Goal: Information Seeking & Learning: Check status

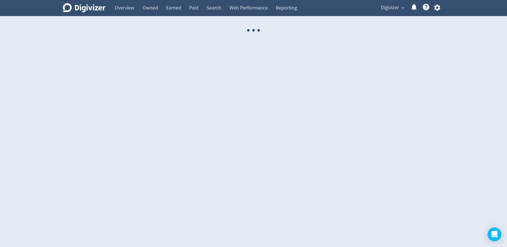
select select "USER"
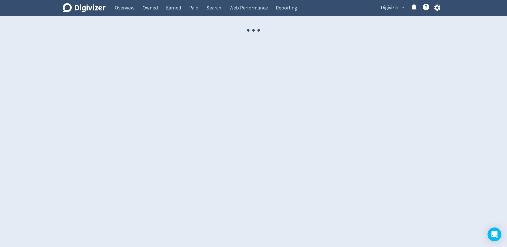
select select "USER"
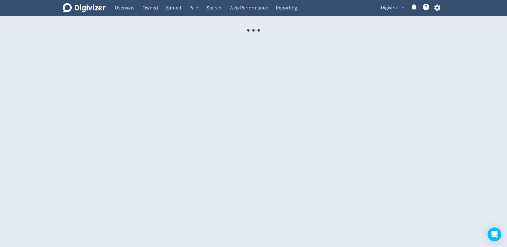
select select "USER"
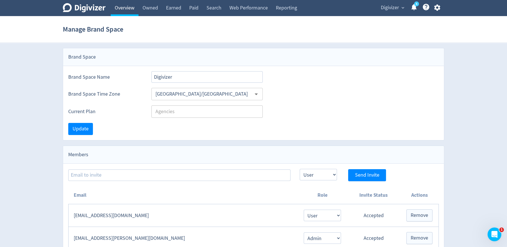
click at [124, 10] on link "Overview" at bounding box center [125, 8] width 28 height 16
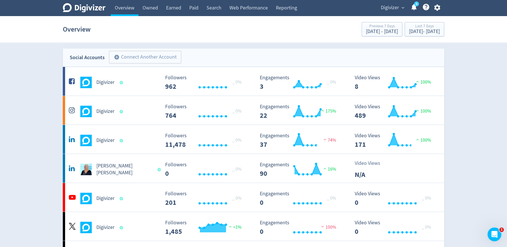
click at [386, 13] on div "Digivizer expand_more 5 Help Center - Searchable support on using Digivizer" at bounding box center [409, 8] width 70 height 16
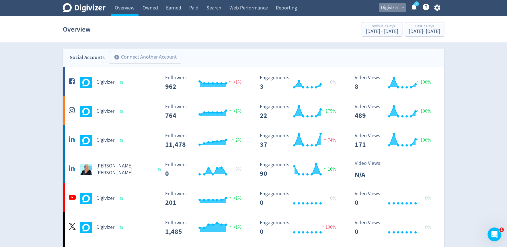
click at [386, 9] on span "Digivizer" at bounding box center [390, 7] width 18 height 9
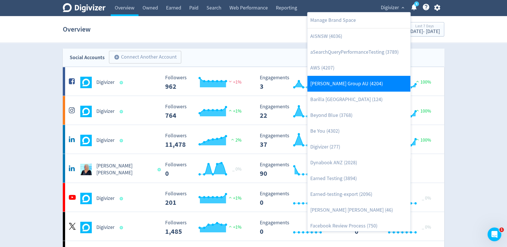
click at [346, 82] on link "[PERSON_NAME] Group AU (4204)" at bounding box center [358, 84] width 103 height 16
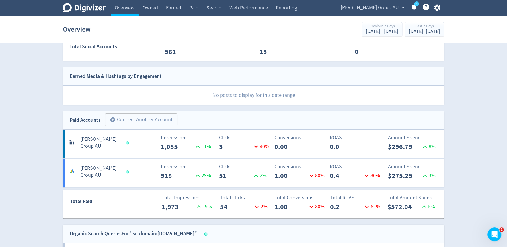
scroll to position [153, 0]
click at [132, 198] on div "Total Impressions 1,973 19 %" at bounding box center [158, 202] width 64 height 18
click at [129, 174] on div "Impressions 918 29 %" at bounding box center [159, 171] width 63 height 18
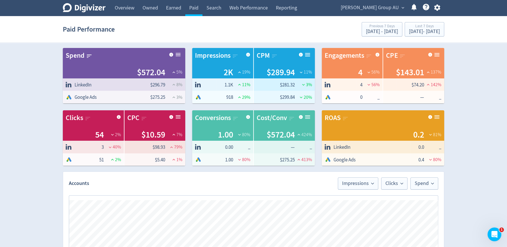
scroll to position [278, 0]
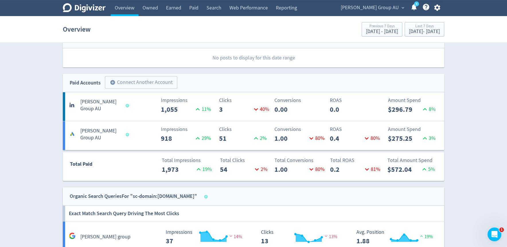
scroll to position [191, 0]
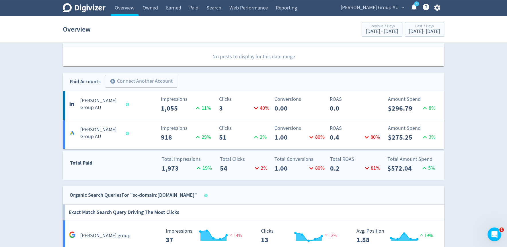
click at [108, 161] on div "Total Paid" at bounding box center [94, 164] width 63 height 11
click at [107, 122] on AU-7 "[PERSON_NAME] Group AU Impressions 918 29 % Clicks 51 2 % Conversions 1.00 80 %…" at bounding box center [253, 134] width 381 height 29
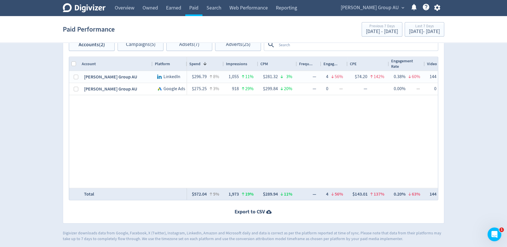
scroll to position [278, 0]
drag, startPoint x: 364, startPoint y: 66, endPoint x: 362, endPoint y: 48, distance: 17.3
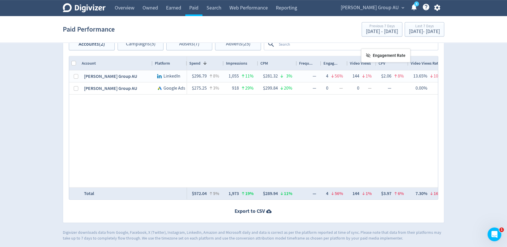
drag, startPoint x: 367, startPoint y: 66, endPoint x: 364, endPoint y: 51, distance: 15.6
drag, startPoint x: 367, startPoint y: 64, endPoint x: 363, endPoint y: 40, distance: 25.0
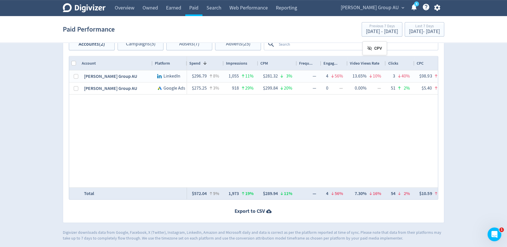
drag, startPoint x: 367, startPoint y: 59, endPoint x: 364, endPoint y: 31, distance: 28.8
drag, startPoint x: 371, startPoint y: 60, endPoint x: 368, endPoint y: 35, distance: 24.9
drag, startPoint x: 368, startPoint y: 62, endPoint x: 368, endPoint y: 41, distance: 20.9
drag, startPoint x: 371, startPoint y: 63, endPoint x: 368, endPoint y: 42, distance: 20.5
drag, startPoint x: 368, startPoint y: 61, endPoint x: 368, endPoint y: 47, distance: 14.0
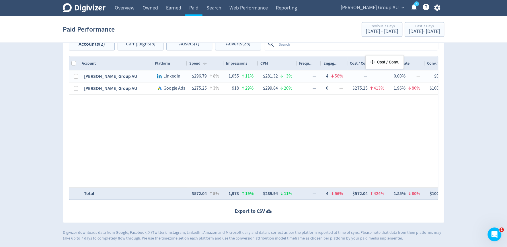
drag, startPoint x: 368, startPoint y: 62, endPoint x: 368, endPoint y: 42, distance: 19.8
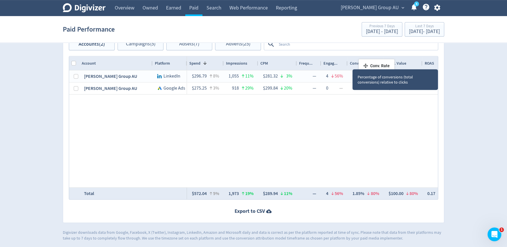
drag, startPoint x: 361, startPoint y: 63, endPoint x: 361, endPoint y: 46, distance: 16.3
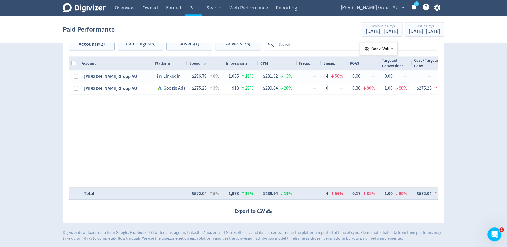
drag, startPoint x: 366, startPoint y: 63, endPoint x: 362, endPoint y: 44, distance: 19.5
click at [132, 11] on link "Overview" at bounding box center [125, 8] width 28 height 16
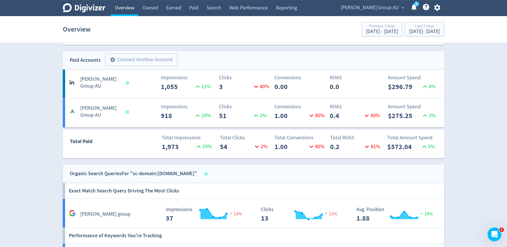
scroll to position [179, 0]
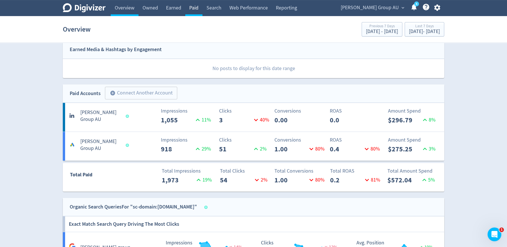
click at [191, 9] on link "Paid" at bounding box center [193, 8] width 17 height 16
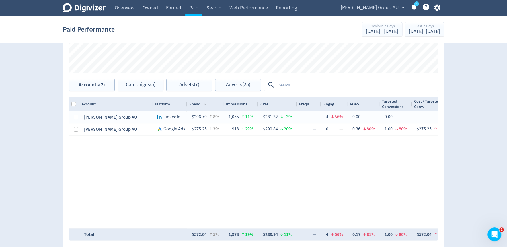
scroll to position [278, 0]
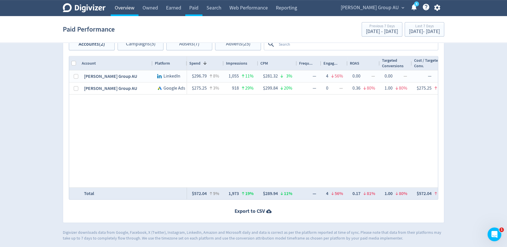
click at [123, 9] on link "Overview" at bounding box center [125, 8] width 28 height 16
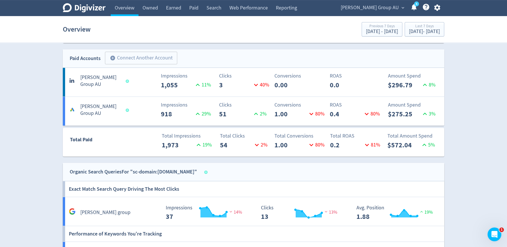
scroll to position [259, 0]
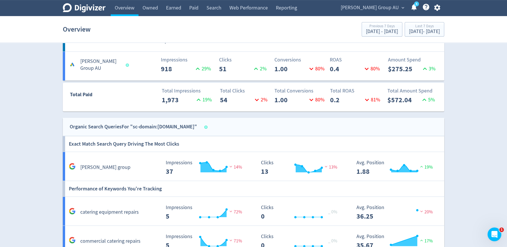
click at [391, 7] on span "[PERSON_NAME] Group AU" at bounding box center [370, 7] width 58 height 9
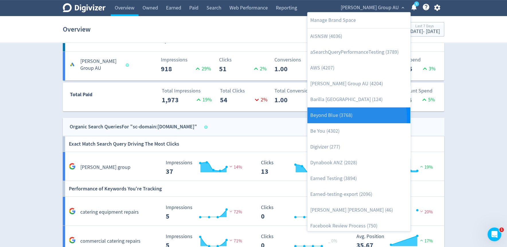
click at [333, 118] on link "Beyond Blue (3768)" at bounding box center [358, 115] width 103 height 16
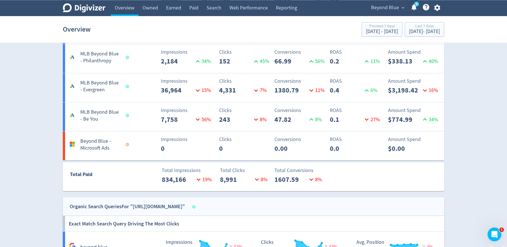
scroll to position [1042, 0]
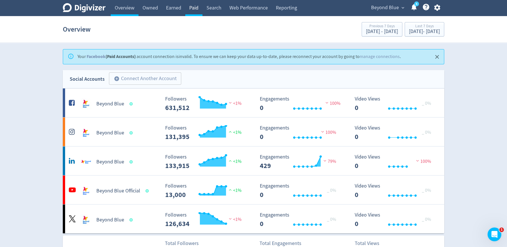
click at [197, 9] on link "Paid" at bounding box center [193, 8] width 17 height 16
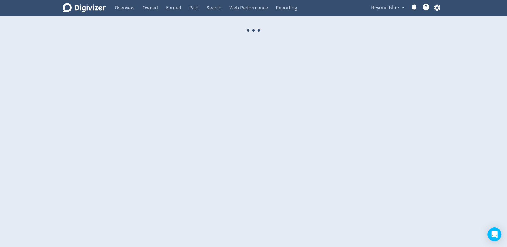
select select "USER"
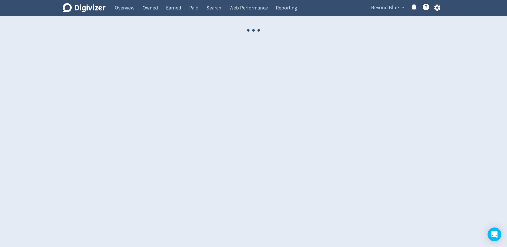
select select "USER"
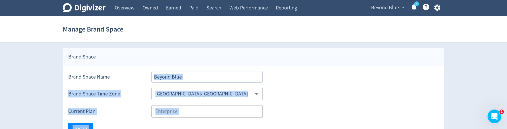
drag, startPoint x: 356, startPoint y: 128, endPoint x: 354, endPoint y: 77, distance: 50.5
click at [354, 77] on div "Brand Space Brand Space Name Beyond Blue Brand Space Time Zone Australia/Sydney…" at bounding box center [253, 94] width 381 height 92
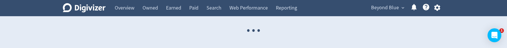
select select "USER"
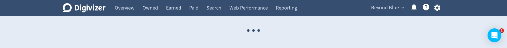
select select "USER"
